Goal: Information Seeking & Learning: Learn about a topic

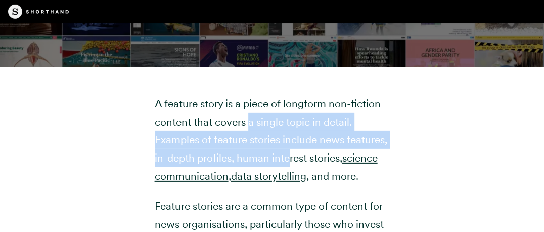
drag, startPoint x: 248, startPoint y: 83, endPoint x: 288, endPoint y: 127, distance: 58.7
click at [288, 127] on p "A feature story is a piece of longform non-fiction content that covers a single…" at bounding box center [272, 140] width 235 height 90
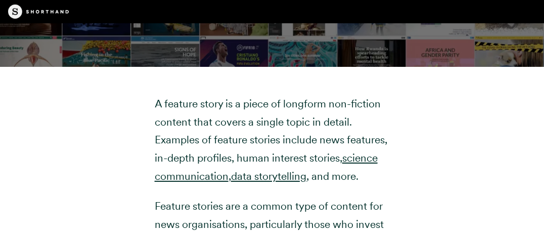
click at [328, 118] on p "A feature story is a piece of longform non-fiction content that covers a single…" at bounding box center [272, 140] width 235 height 90
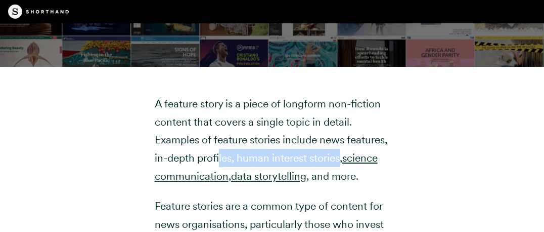
drag, startPoint x: 220, startPoint y: 118, endPoint x: 341, endPoint y: 125, distance: 121.6
click at [341, 125] on p "A feature story is a piece of longform non-fiction content that covers a single…" at bounding box center [272, 140] width 235 height 90
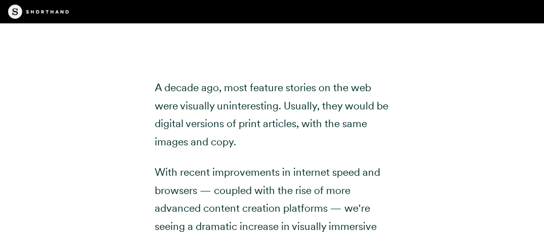
scroll to position [2403, 0]
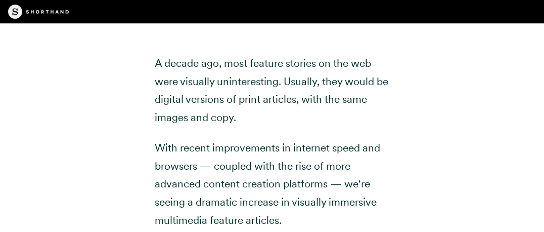
drag, startPoint x: 304, startPoint y: 47, endPoint x: 309, endPoint y: 106, distance: 59.4
click at [309, 106] on p "A decade ago, most feature stories on the web were visually uninteresting. Usua…" at bounding box center [272, 90] width 235 height 72
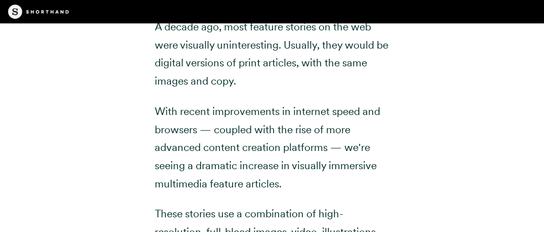
scroll to position [2453, 0]
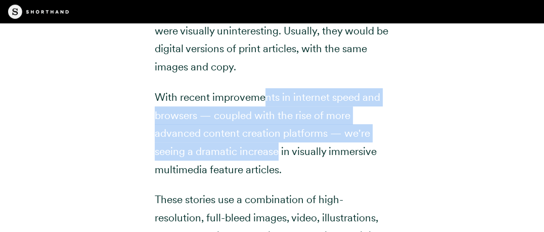
drag, startPoint x: 265, startPoint y: 71, endPoint x: 277, endPoint y: 140, distance: 69.4
click at [277, 140] on p "With recent improvements in internet speed and browsers — coupled with the rise…" at bounding box center [272, 133] width 235 height 90
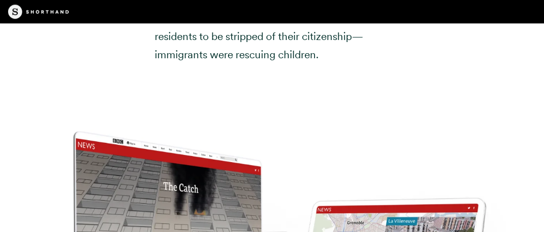
scroll to position [7058, 0]
